Goal: Information Seeking & Learning: Learn about a topic

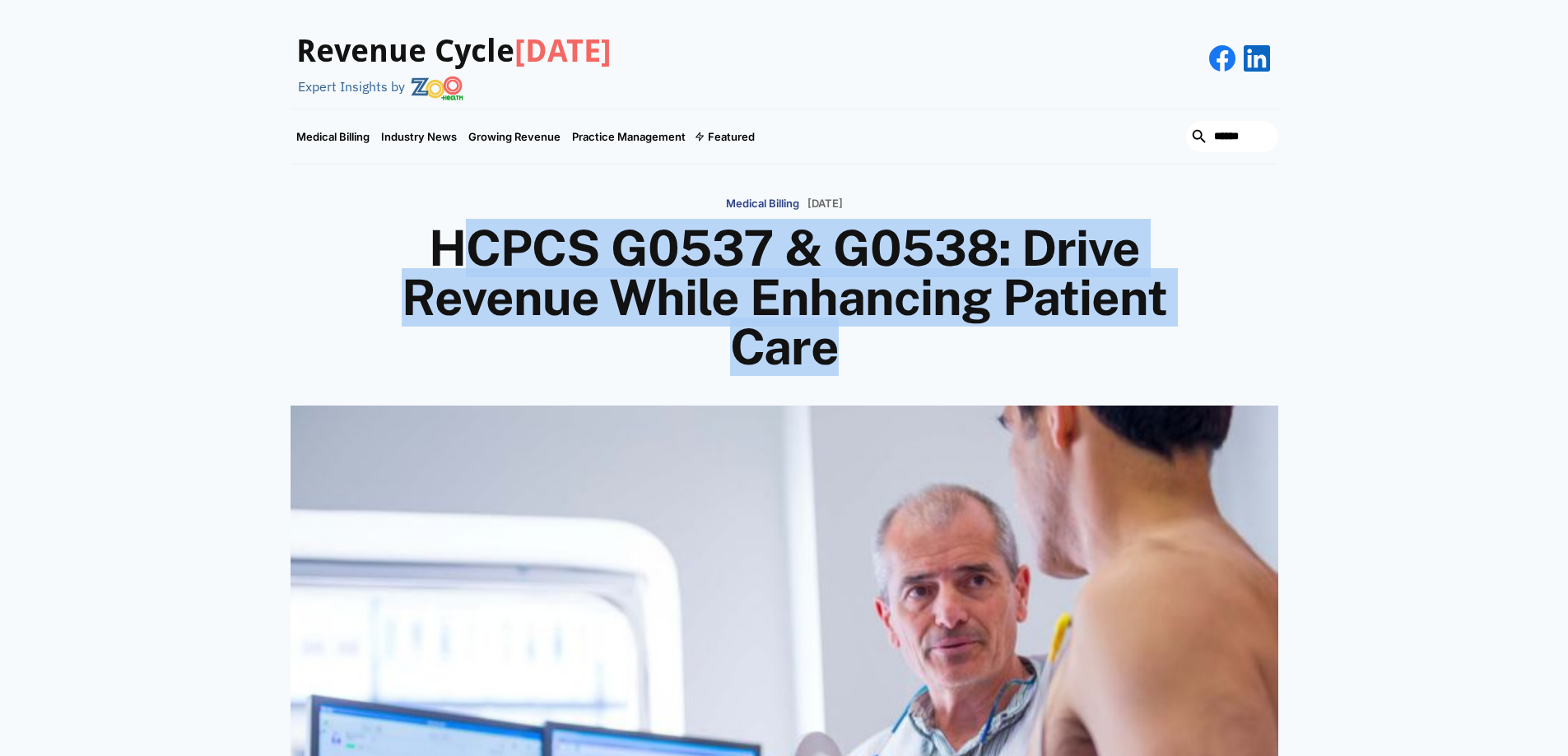
drag, startPoint x: 459, startPoint y: 243, endPoint x: 1085, endPoint y: 349, distance: 634.9
click at [1085, 349] on h1 "HCPCS G0537 & G0538: Drive Revenue While Enhancing Patient Care" at bounding box center [784, 298] width 790 height 148
click at [493, 255] on h1 "HCPCS G0537 & G0538: Drive Revenue While Enhancing Patient Care" at bounding box center [784, 298] width 790 height 148
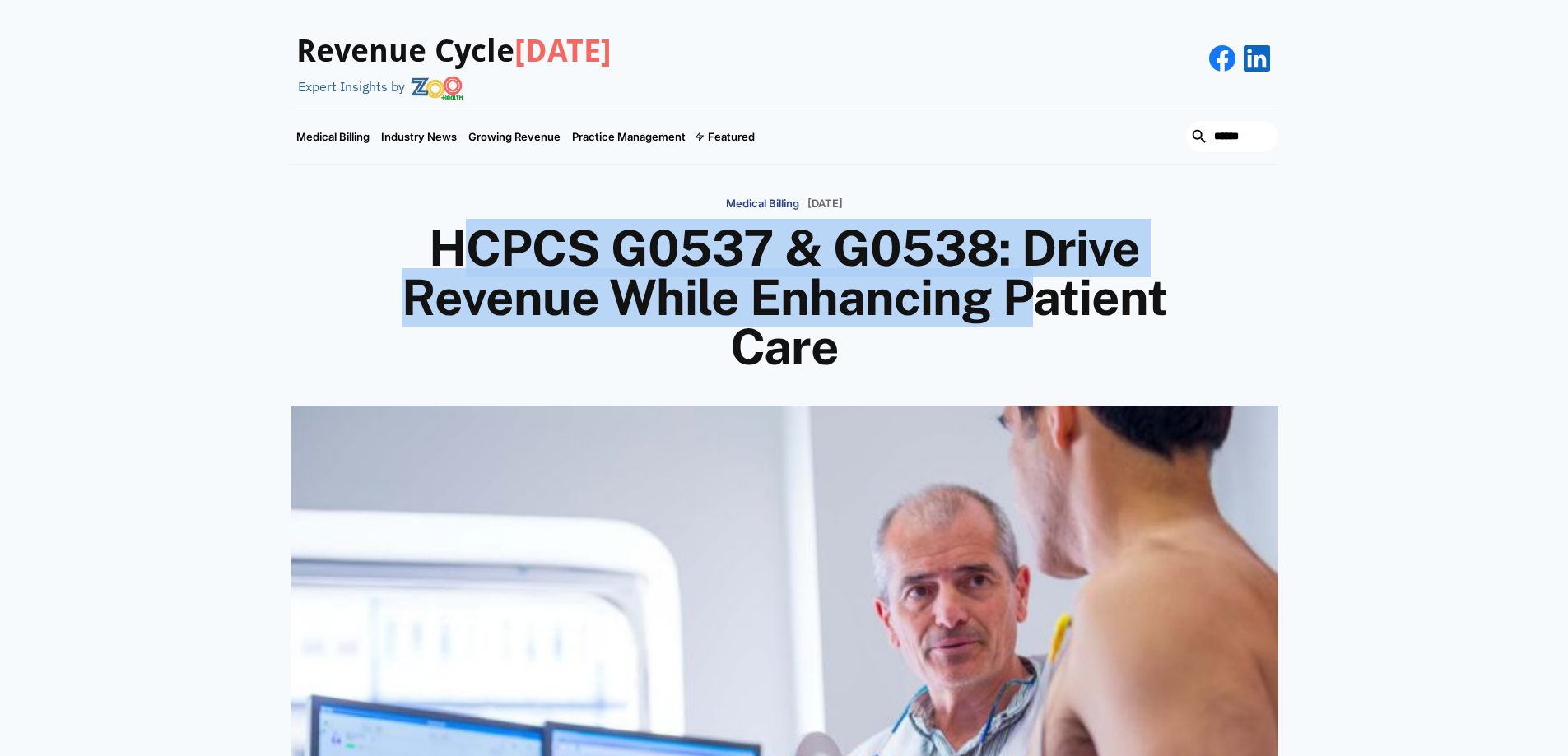
drag, startPoint x: 455, startPoint y: 246, endPoint x: 1029, endPoint y: 292, distance: 575.8
click at [1029, 292] on h1 "HCPCS G0537 & G0538: Drive Revenue While Enhancing Patient Care" at bounding box center [784, 298] width 790 height 148
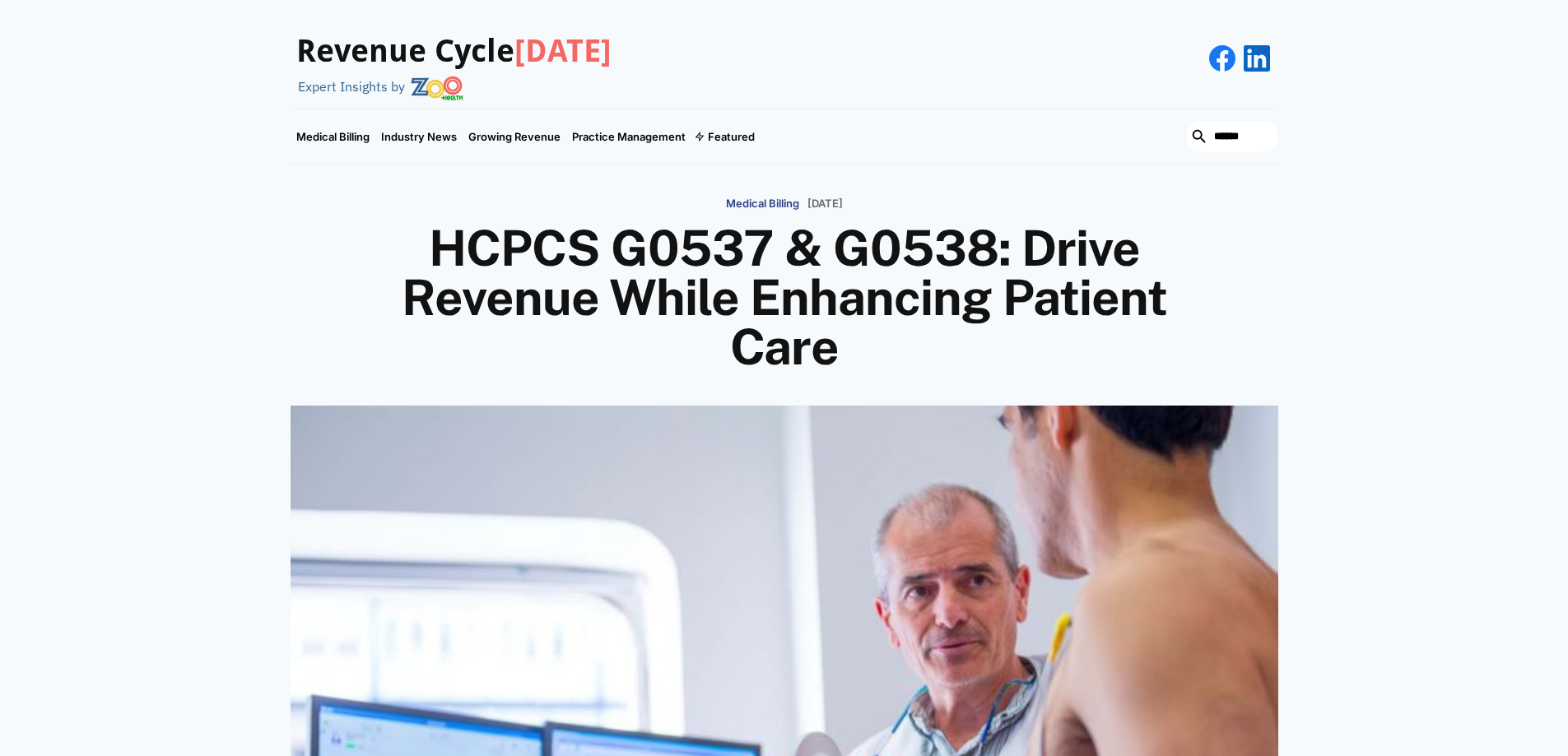
click at [440, 257] on h1 "HCPCS G0537 & G0538: Drive Revenue While Enhancing Patient Care" at bounding box center [784, 298] width 790 height 148
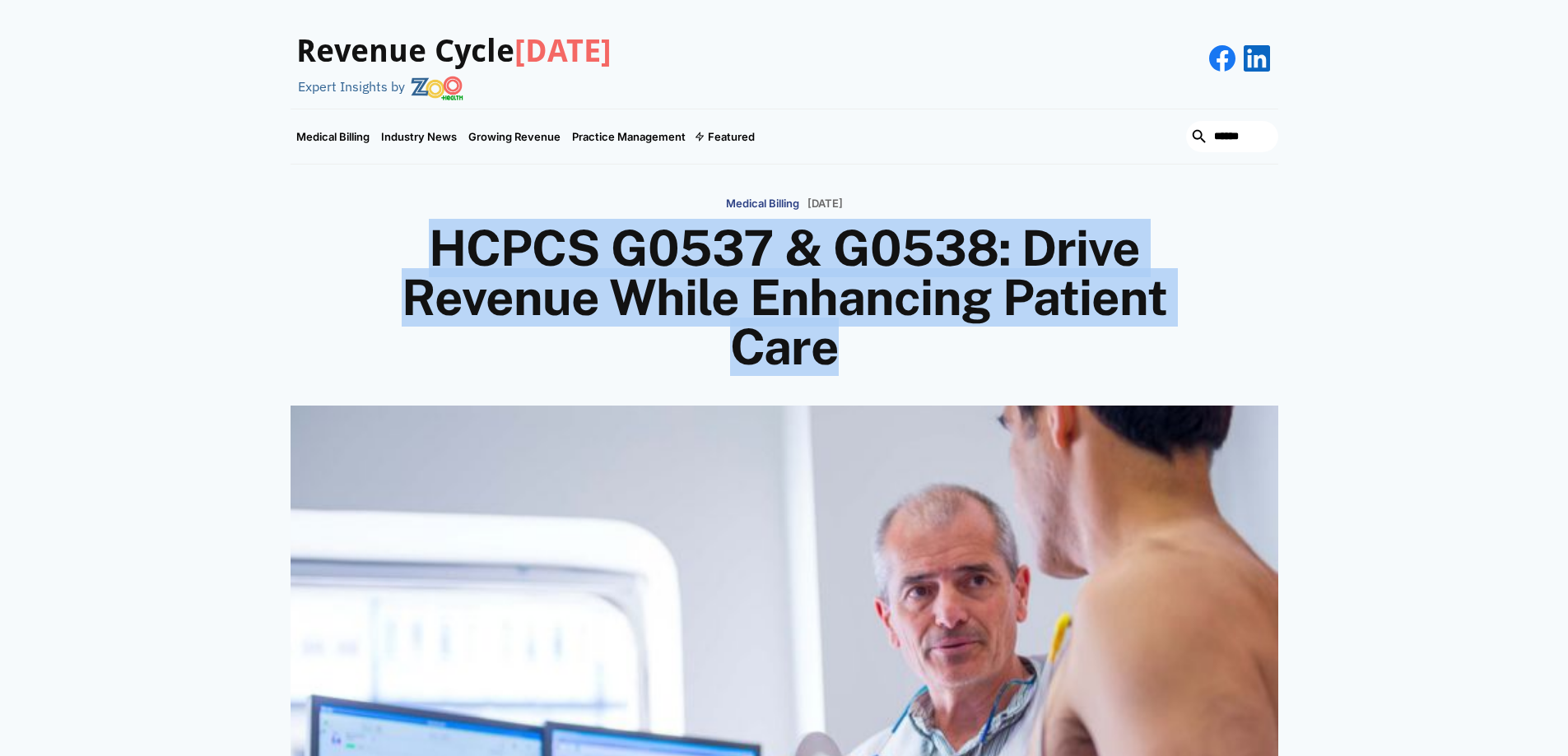
drag, startPoint x: 440, startPoint y: 248, endPoint x: 1064, endPoint y: 342, distance: 631.0
click at [1064, 342] on h1 "HCPCS G0537 & G0538: Drive Revenue While Enhancing Patient Care" at bounding box center [784, 298] width 790 height 148
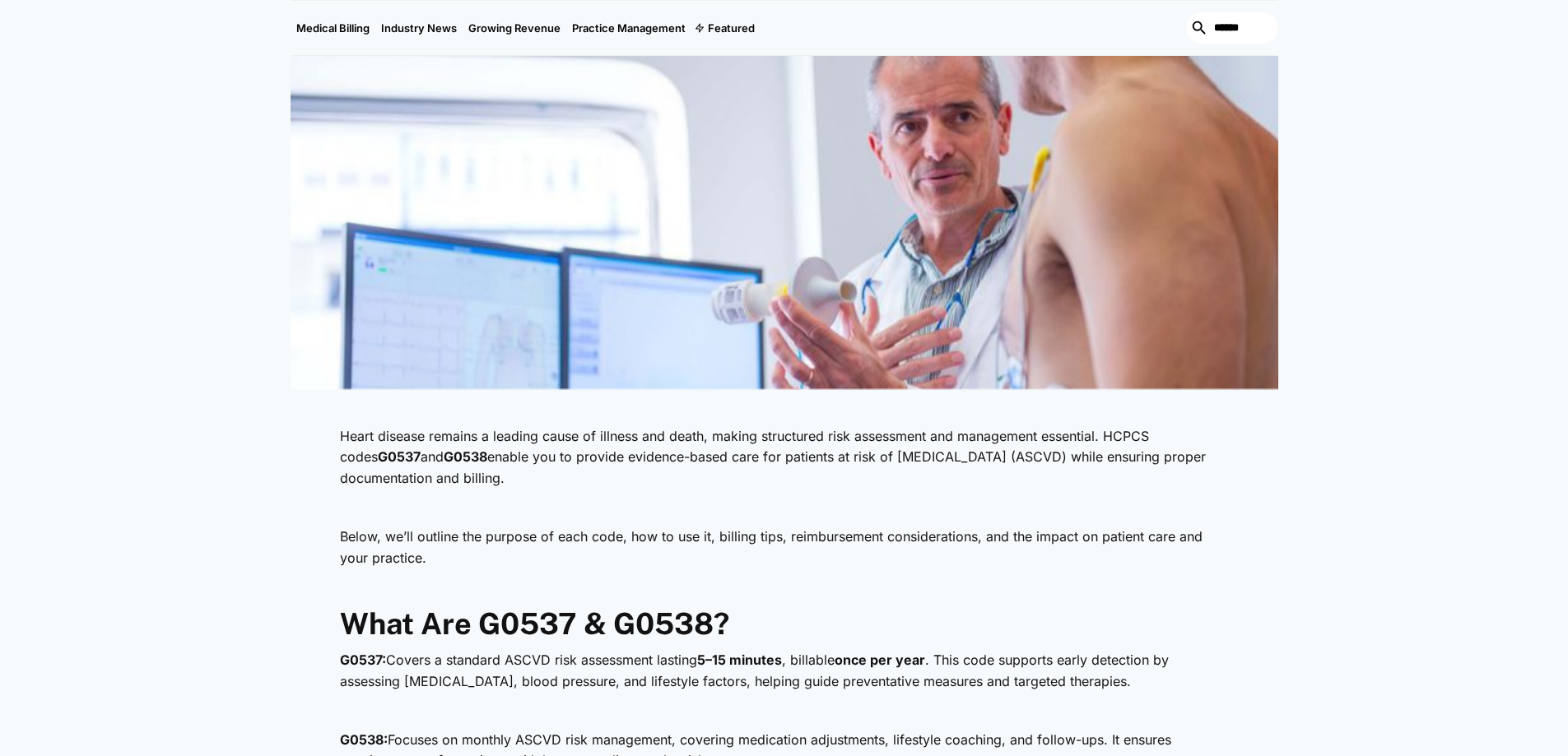
scroll to position [560, 0]
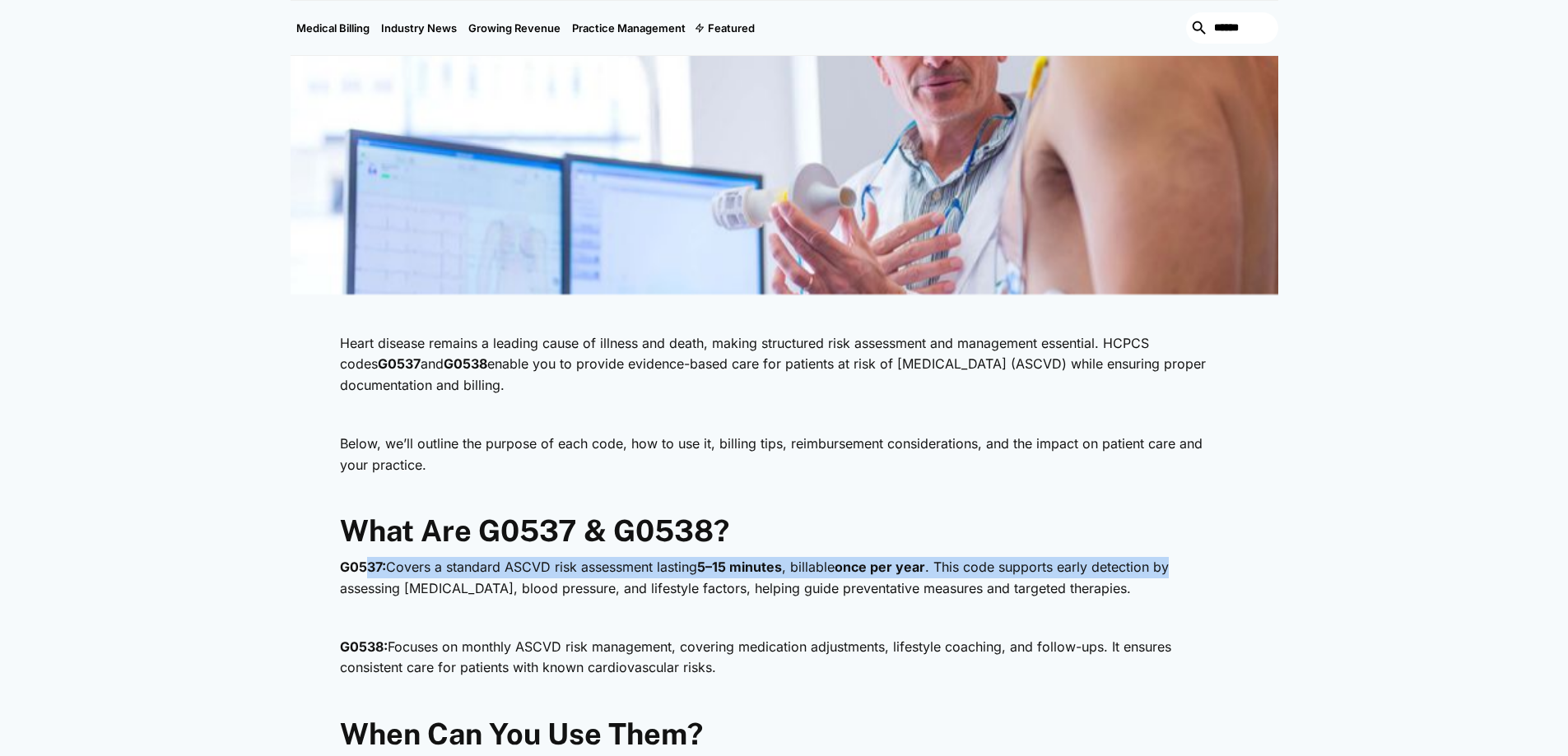
drag, startPoint x: 369, startPoint y: 561, endPoint x: 1208, endPoint y: 552, distance: 839.0
click at [986, 560] on p "G0537: Covers a standard ASCVD risk assessment lasting 5–15 minutes , billable …" at bounding box center [784, 578] width 888 height 42
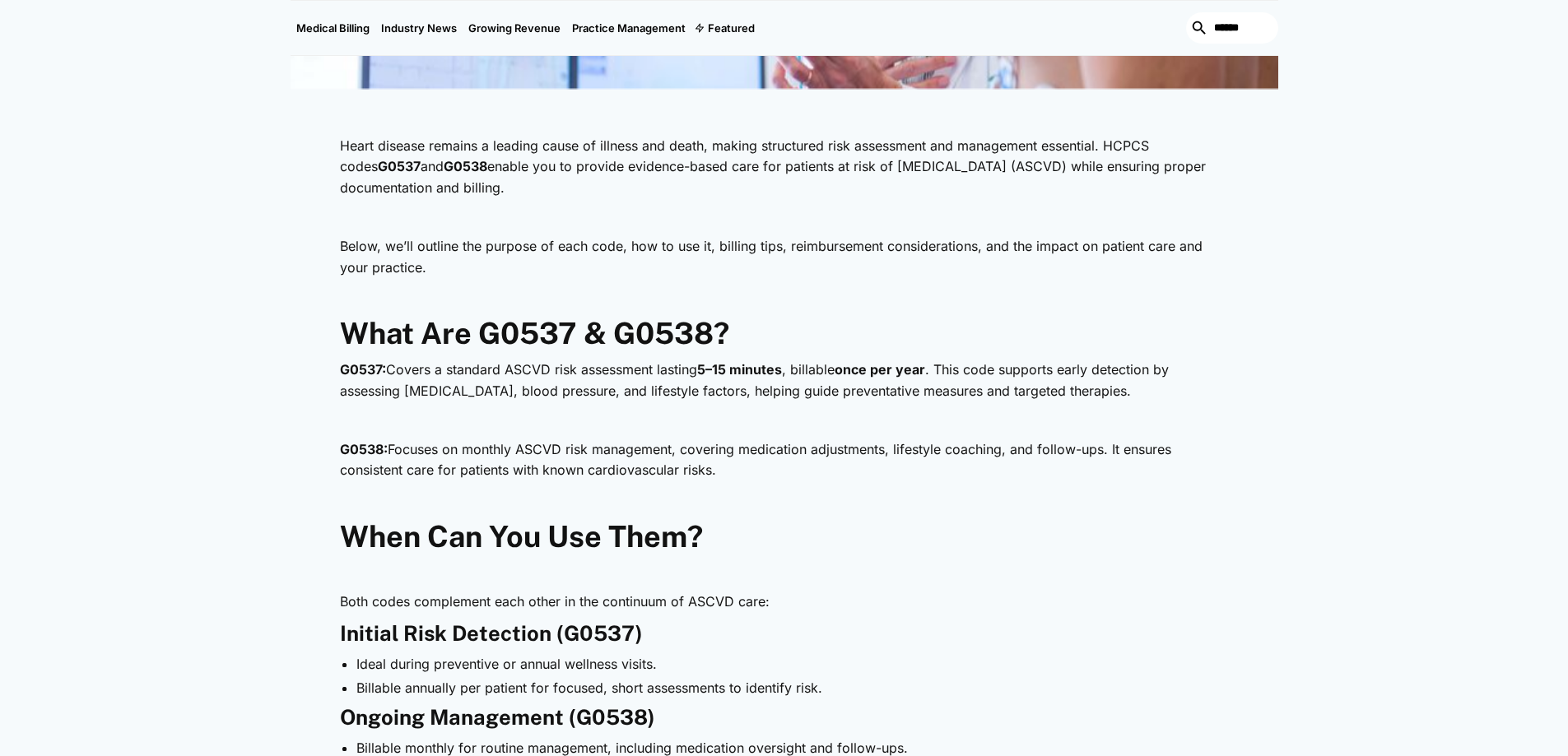
scroll to position [674, 0]
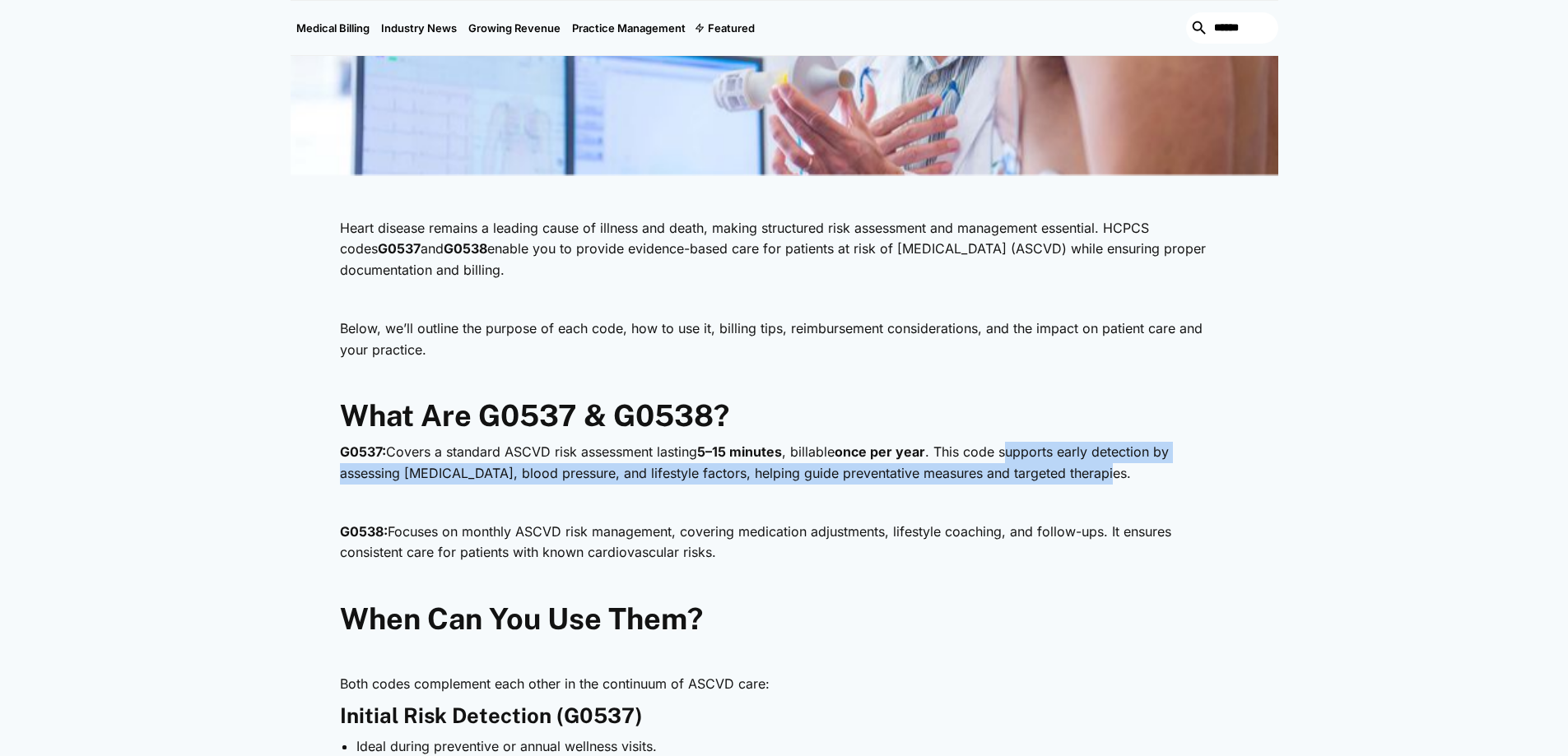
drag, startPoint x: 1185, startPoint y: 449, endPoint x: 1197, endPoint y: 469, distance: 23.3
click at [1197, 469] on p "G0537: Covers a standard ASCVD risk assessment lasting 5–15 minutes , billable …" at bounding box center [784, 463] width 888 height 42
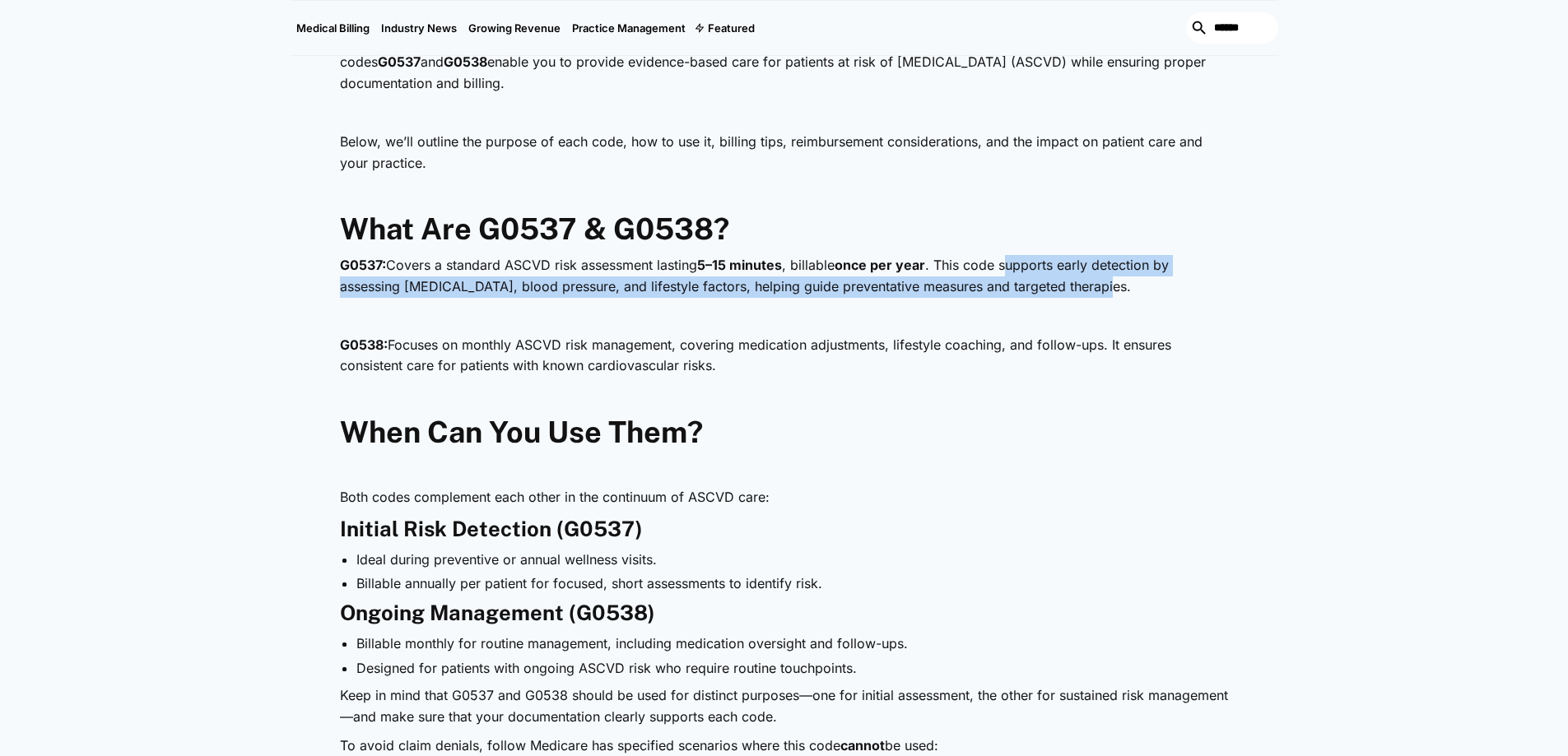
scroll to position [955, 0]
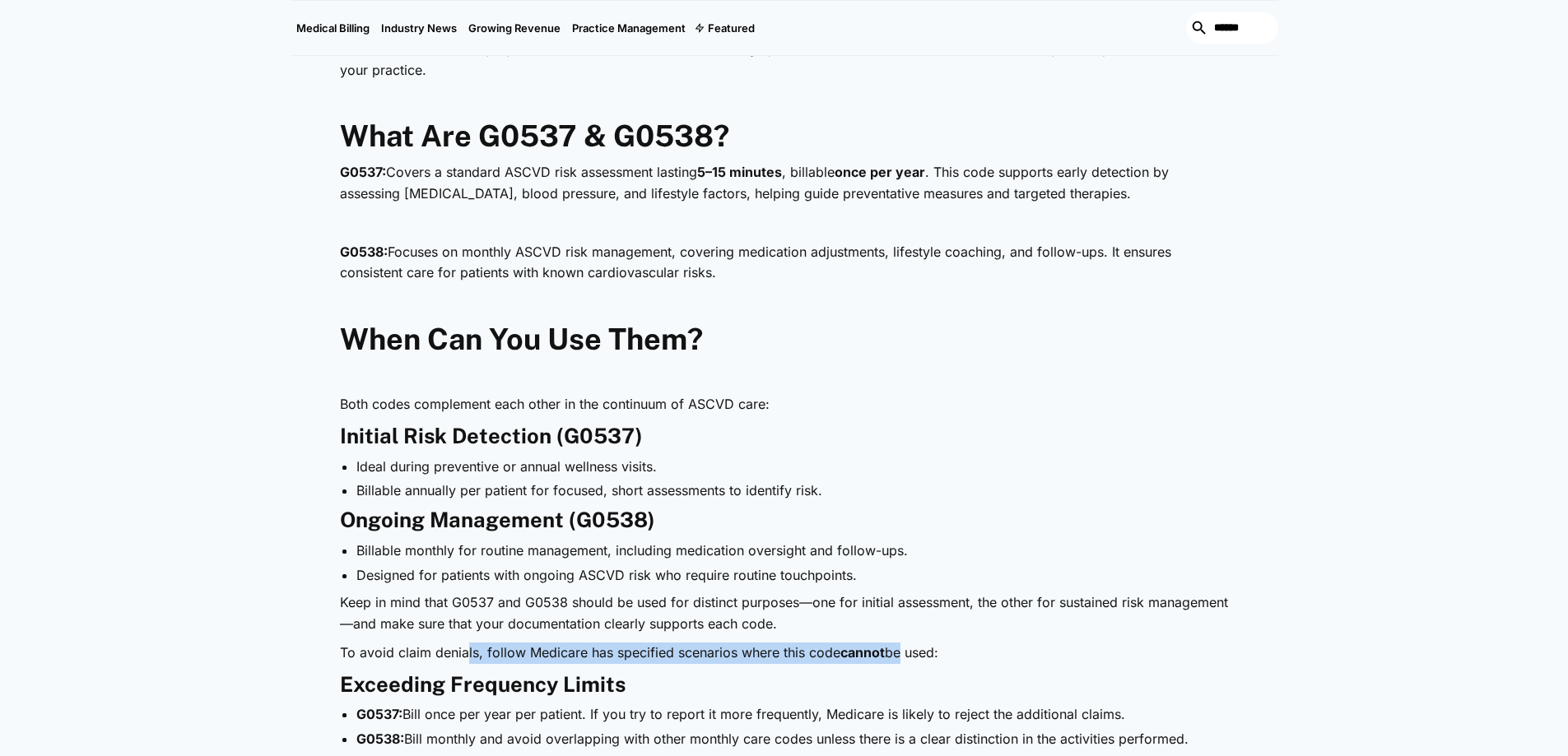
drag, startPoint x: 468, startPoint y: 655, endPoint x: 896, endPoint y: 655, distance: 428.0
click at [896, 655] on p "To avoid claim denials, follow Medicare has specified scenarios where this code…" at bounding box center [784, 652] width 888 height 21
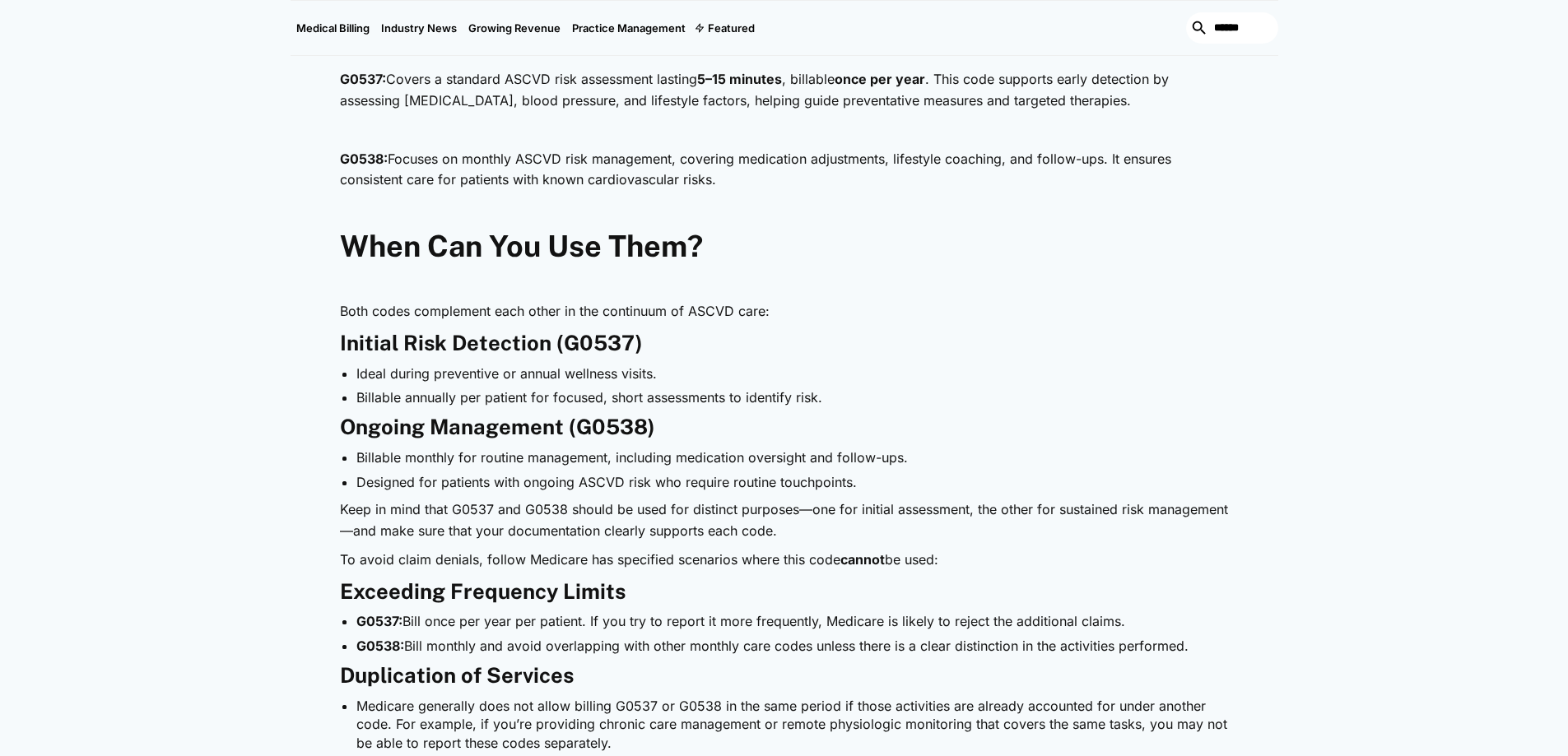
click at [632, 614] on li "G0537: [PERSON_NAME] once per year per patient. If you try to report it more fr…" at bounding box center [792, 620] width 872 height 18
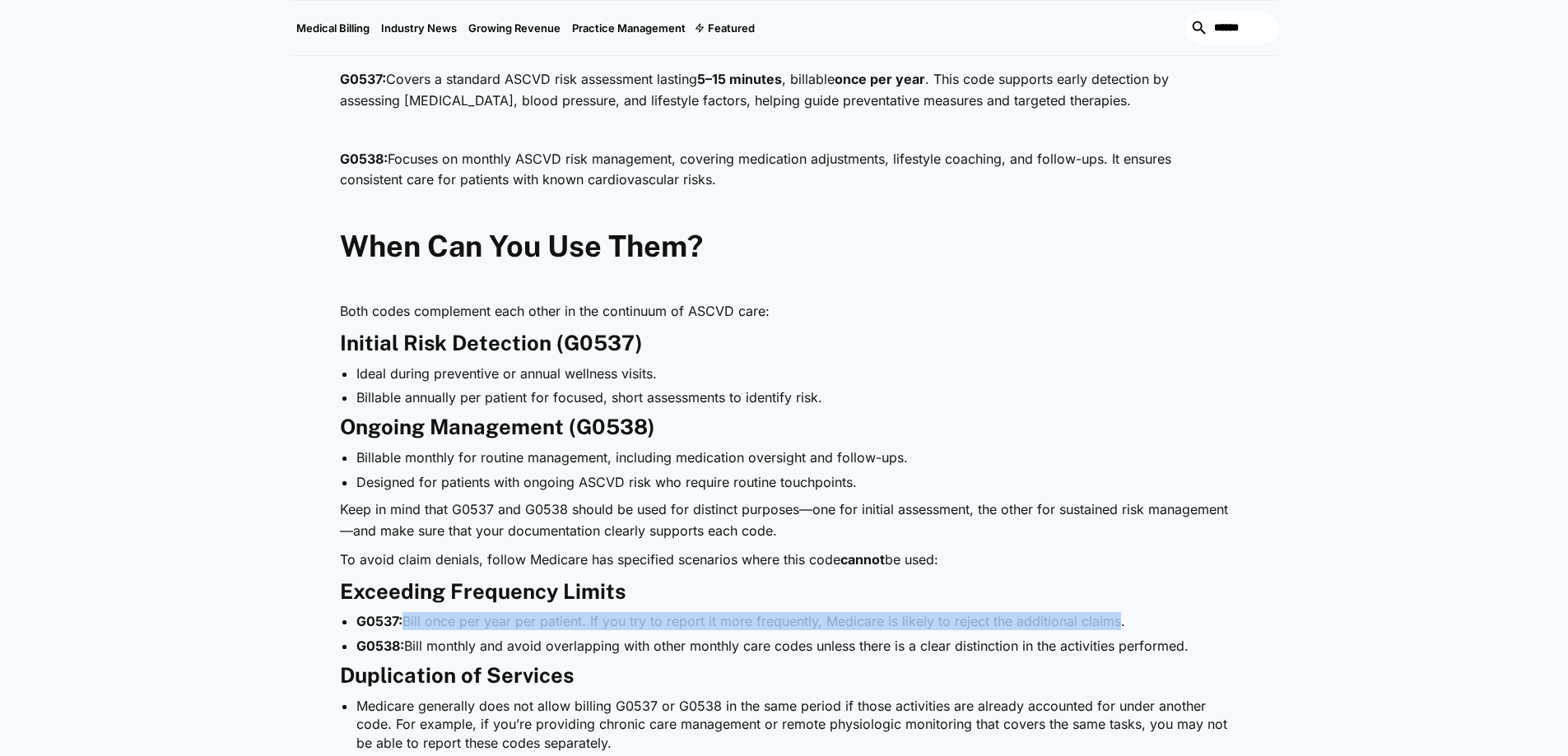
drag, startPoint x: 409, startPoint y: 626, endPoint x: 1120, endPoint y: 620, distance: 711.0
click at [1120, 620] on li "G0537: [PERSON_NAME] once per year per patient. If you try to report it more fr…" at bounding box center [792, 620] width 872 height 18
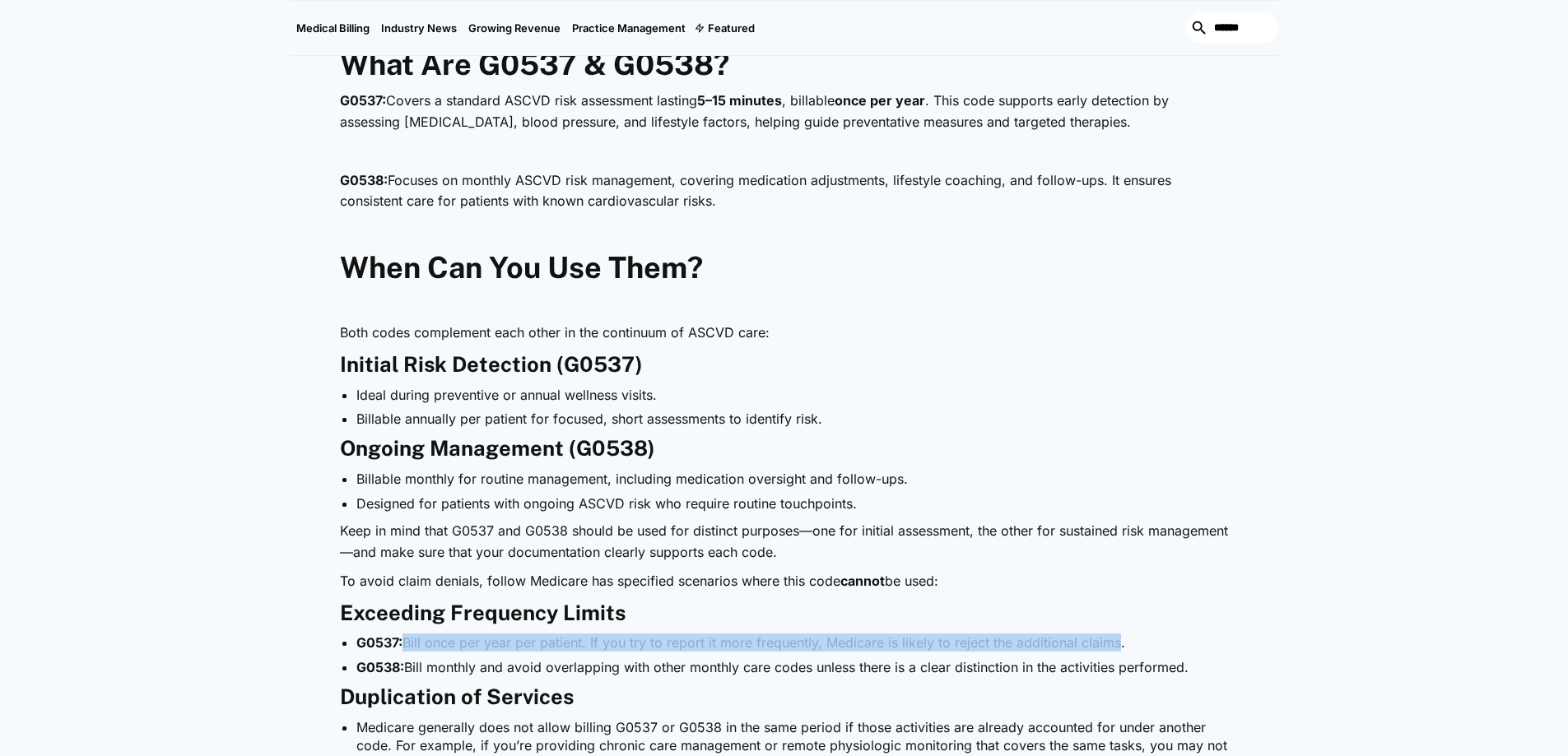
scroll to position [1119, 0]
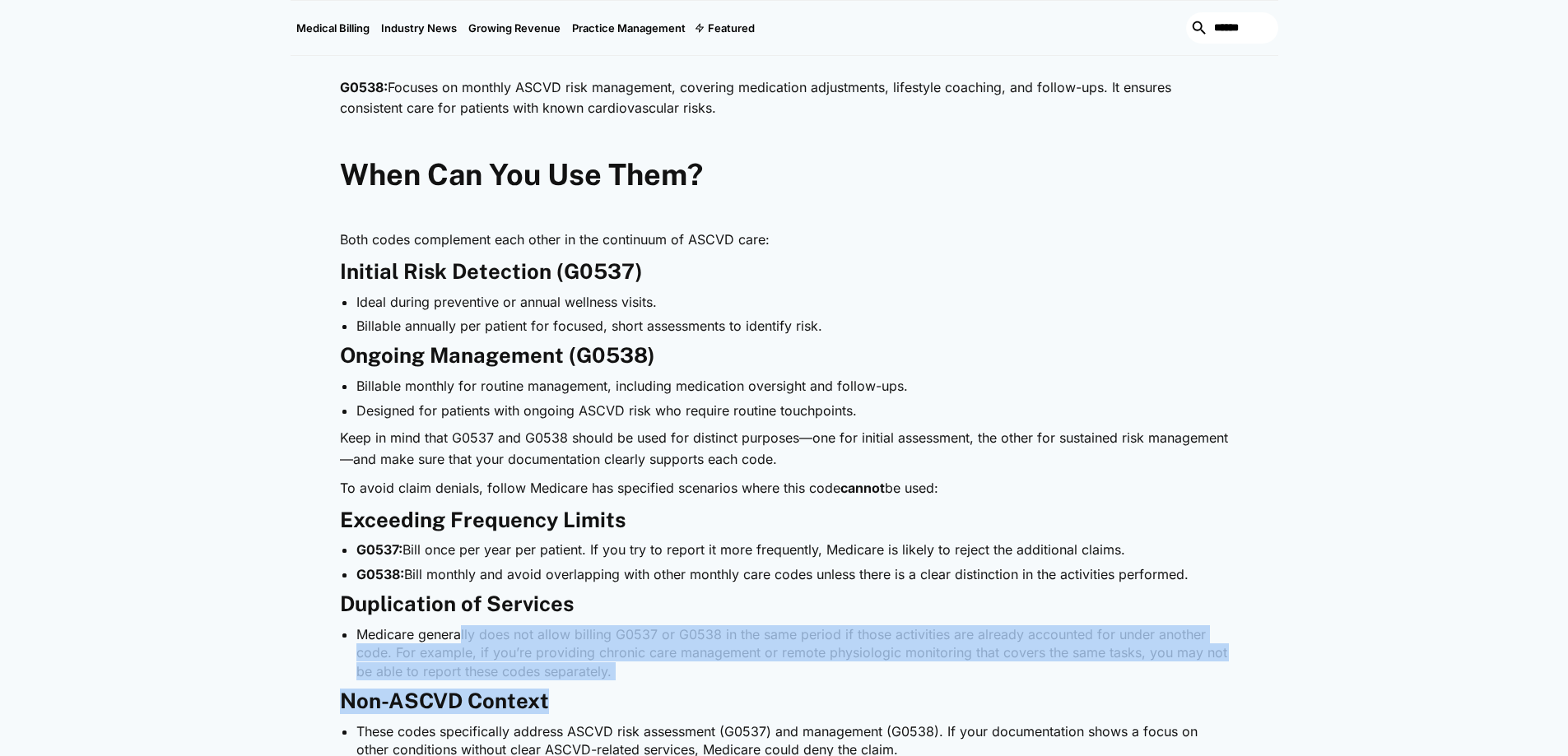
drag, startPoint x: 464, startPoint y: 636, endPoint x: 1214, endPoint y: 707, distance: 753.4
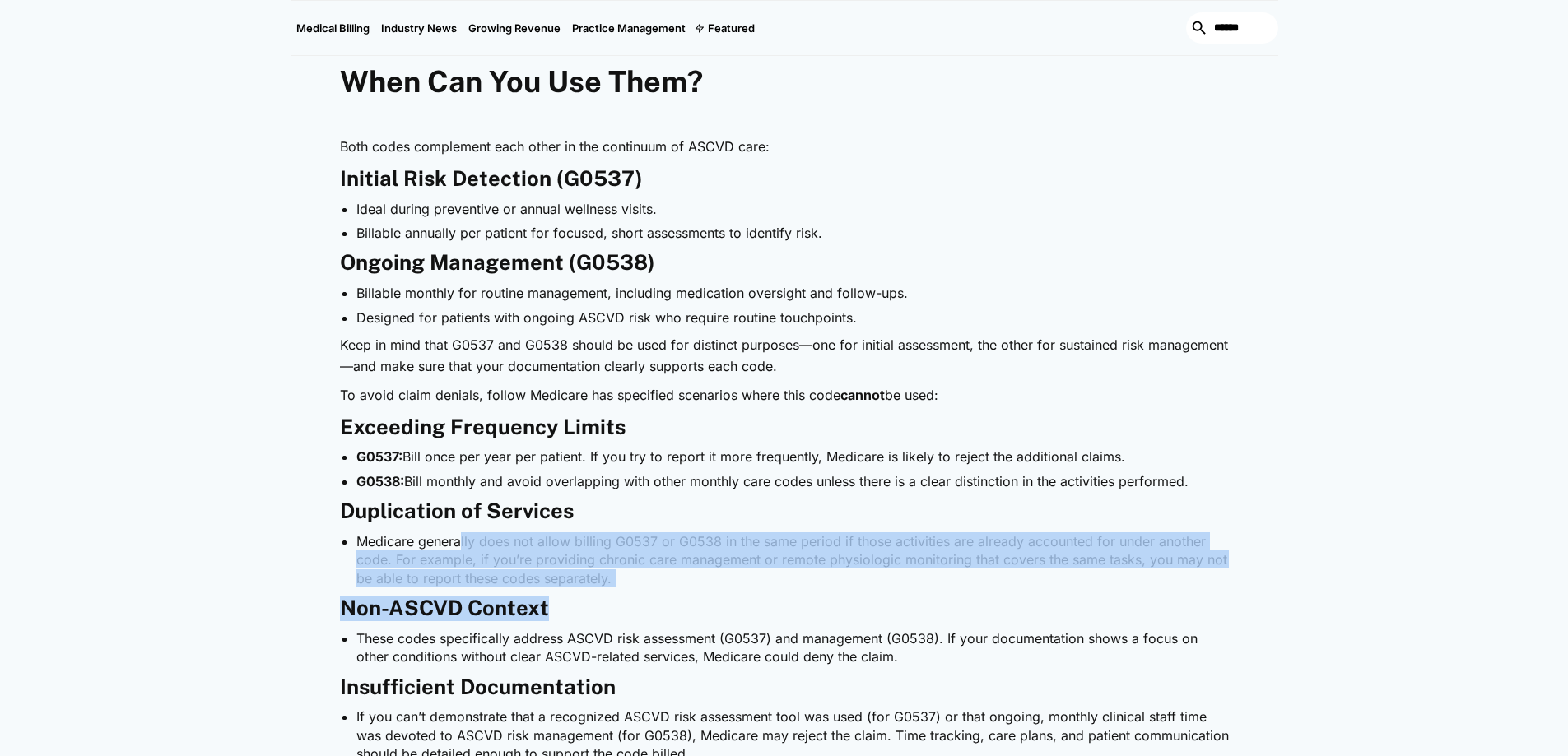
scroll to position [1306, 0]
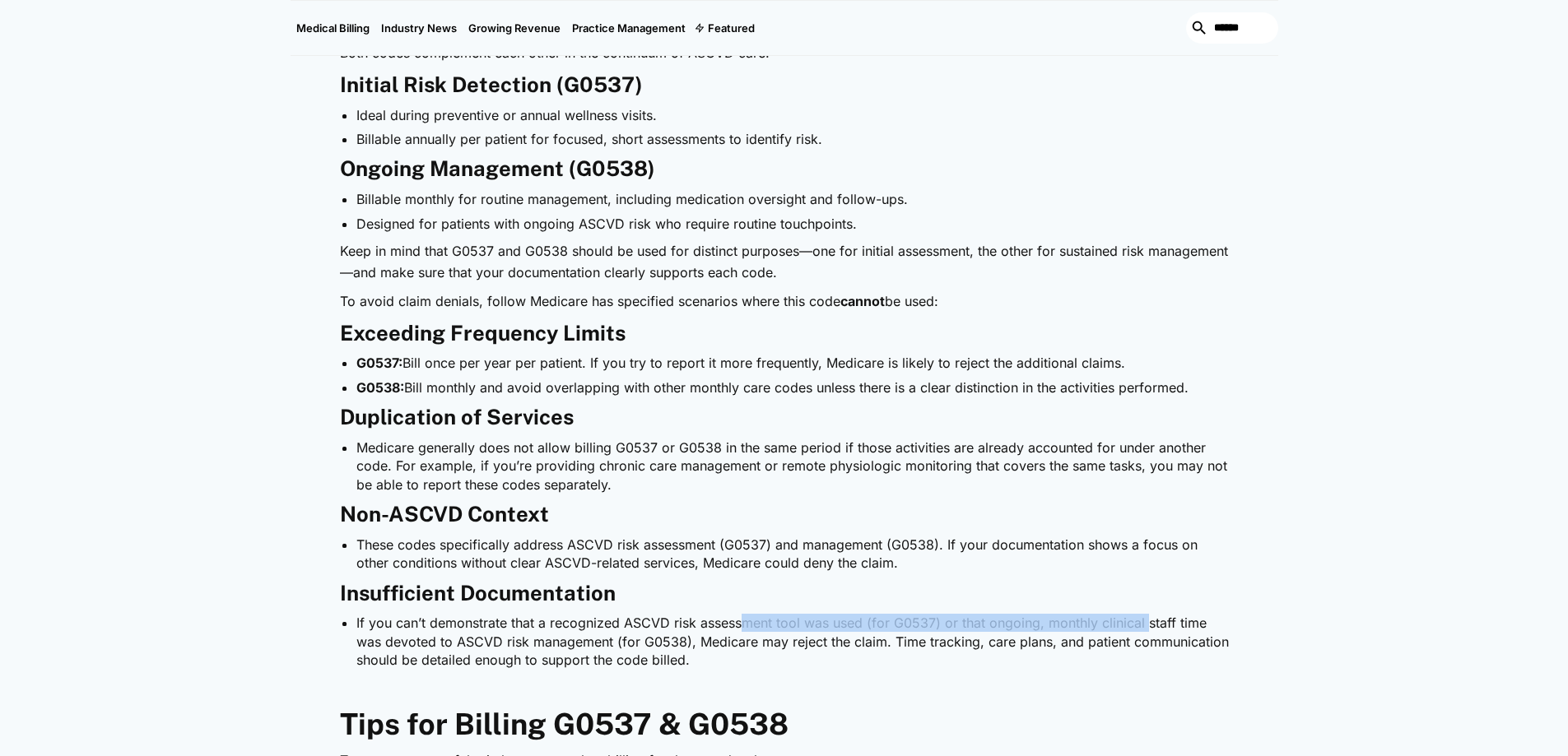
drag, startPoint x: 744, startPoint y: 619, endPoint x: 1222, endPoint y: 616, distance: 478.0
click at [1222, 616] on li "If you can’t demonstrate that a recognized ASCVD risk assessment tool was used …" at bounding box center [792, 641] width 872 height 55
drag, startPoint x: 725, startPoint y: 622, endPoint x: 1120, endPoint y: 620, distance: 395.0
click at [1117, 621] on li "If you can’t demonstrate that a recognized ASCVD risk assessment tool was used …" at bounding box center [792, 641] width 872 height 55
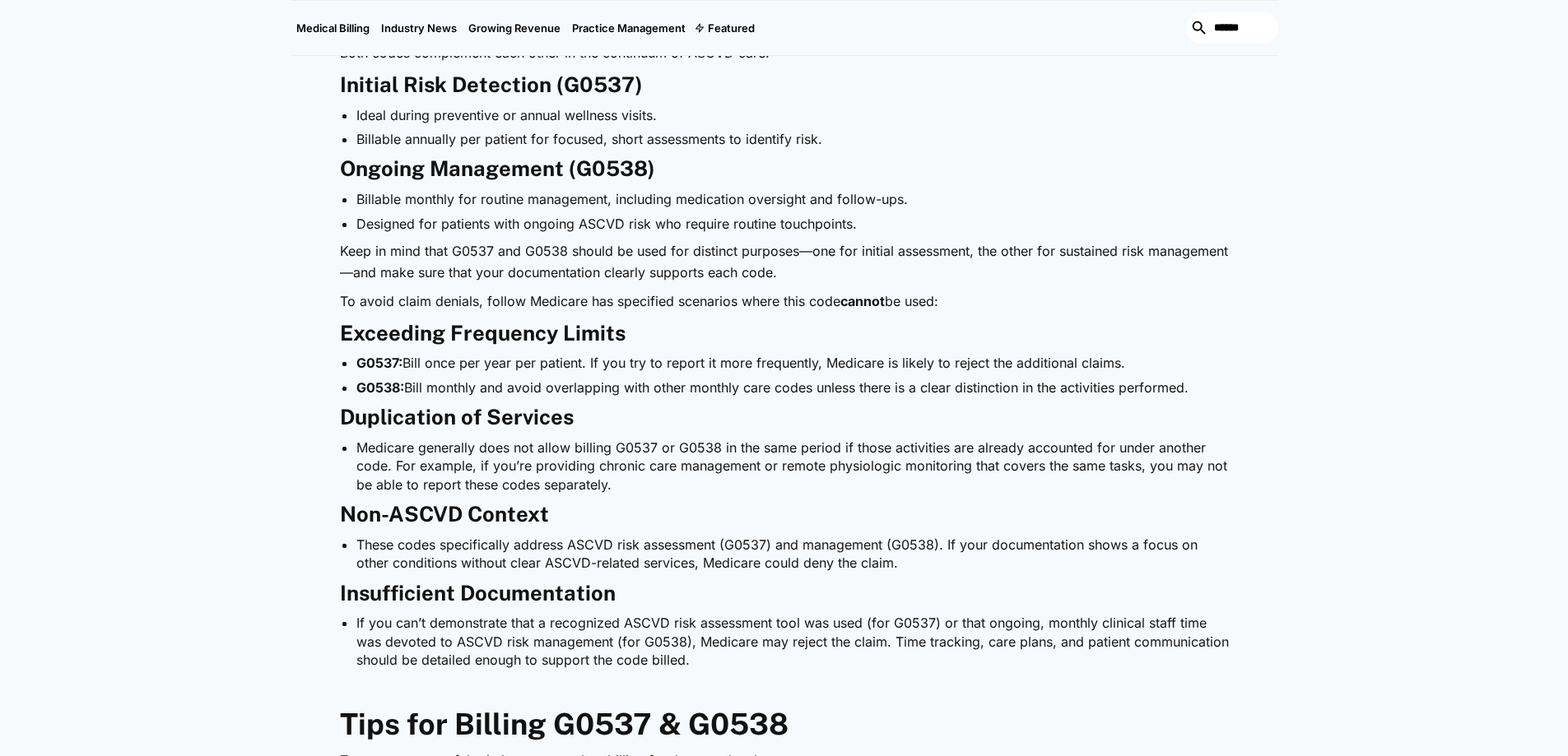
click at [1120, 620] on li "If you can’t demonstrate that a recognized ASCVD risk assessment tool was used …" at bounding box center [792, 641] width 872 height 55
